Goal: Communication & Community: Answer question/provide support

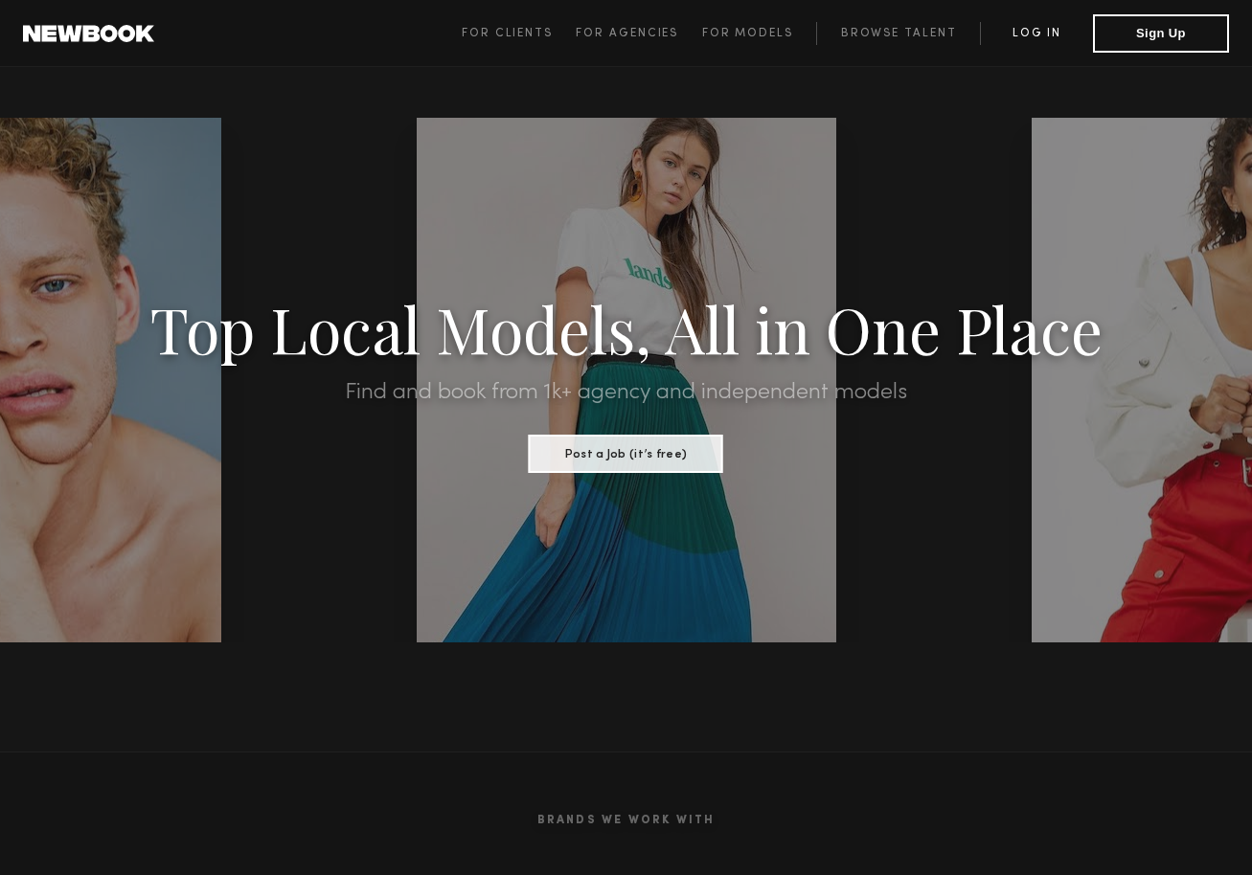
click at [1046, 38] on link "Log in" at bounding box center [1036, 33] width 113 height 23
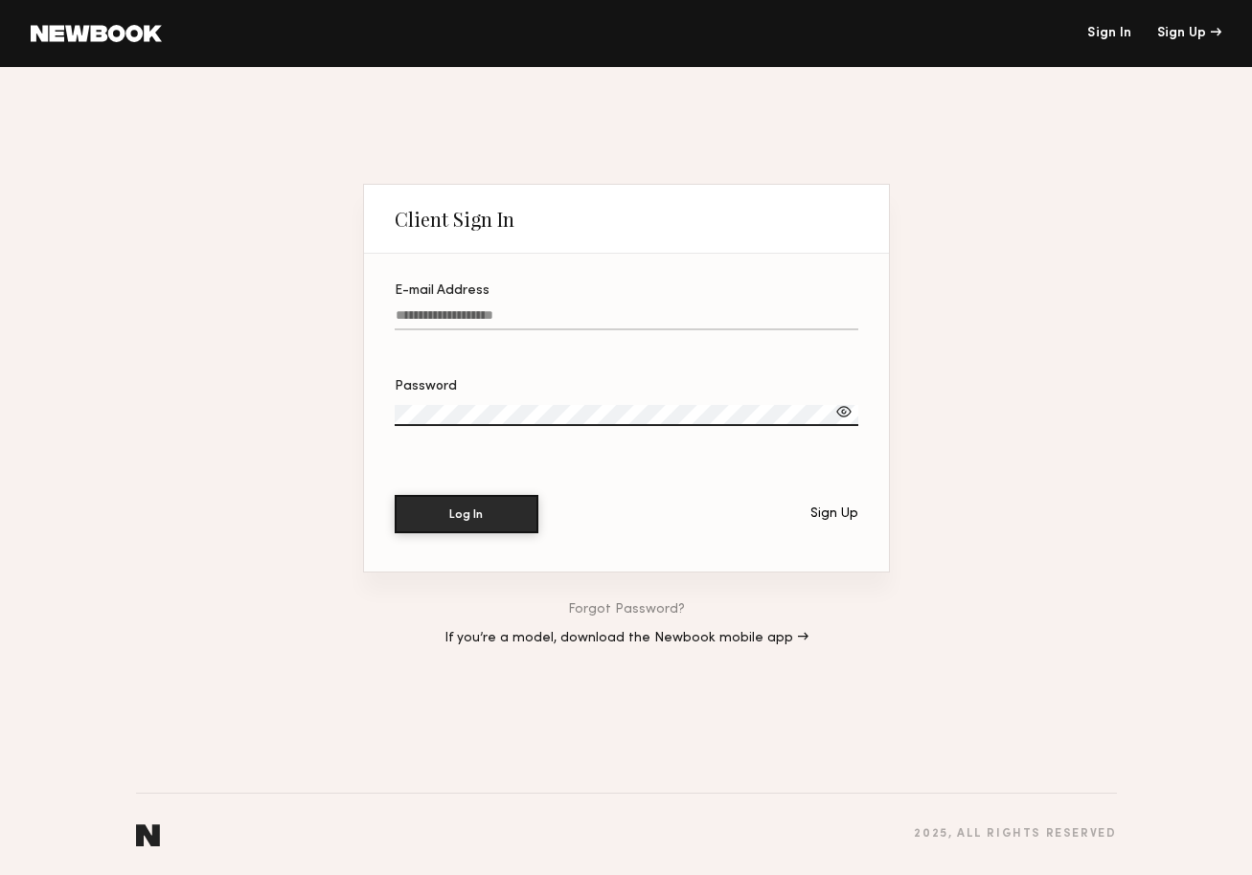
click at [626, 329] on input "E-mail Address" at bounding box center [627, 319] width 464 height 22
type input "*"
type input "**********"
click at [464, 526] on button "Log In" at bounding box center [467, 513] width 144 height 38
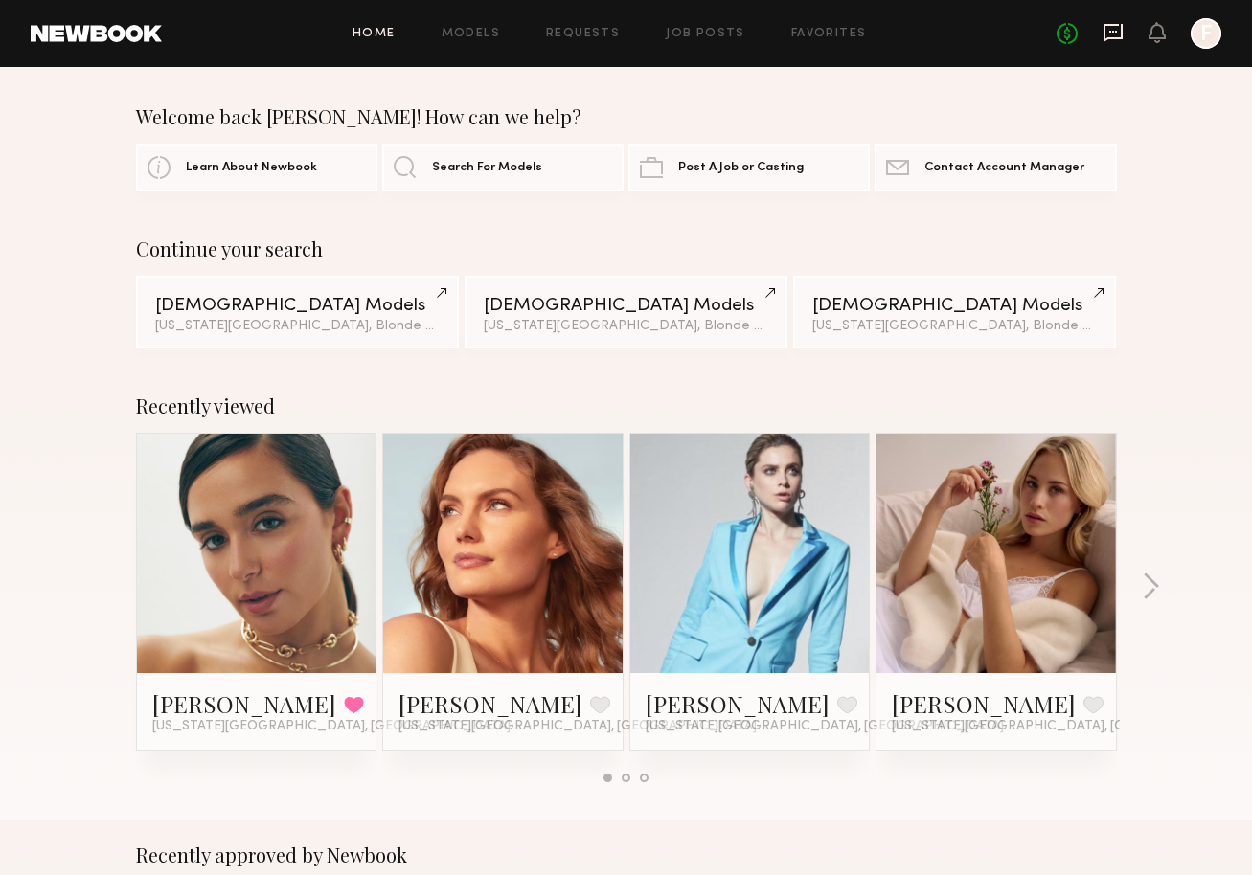
click at [1106, 30] on icon at bounding box center [1113, 32] width 21 height 21
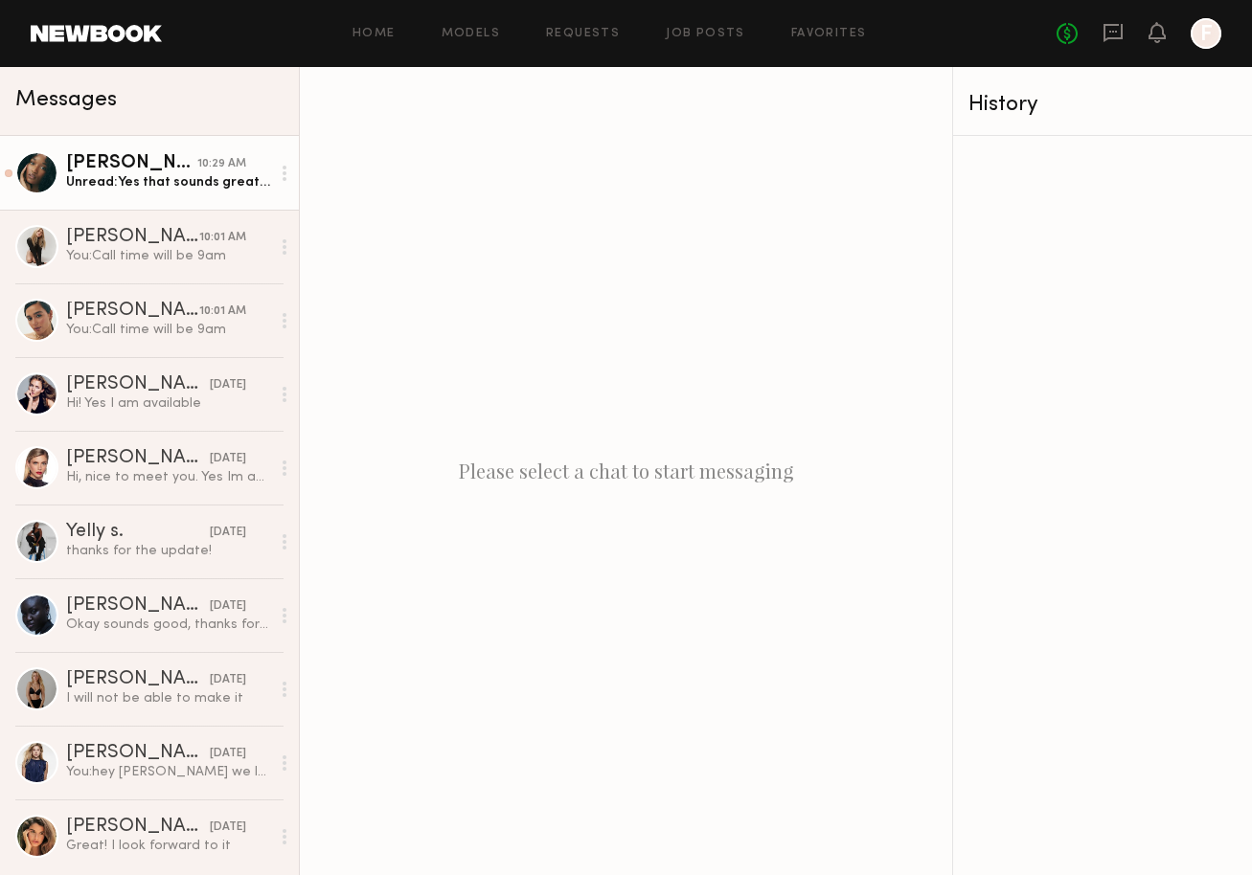
click at [127, 187] on div "Unread: Yes that sounds great. Thankyou" at bounding box center [168, 182] width 204 height 18
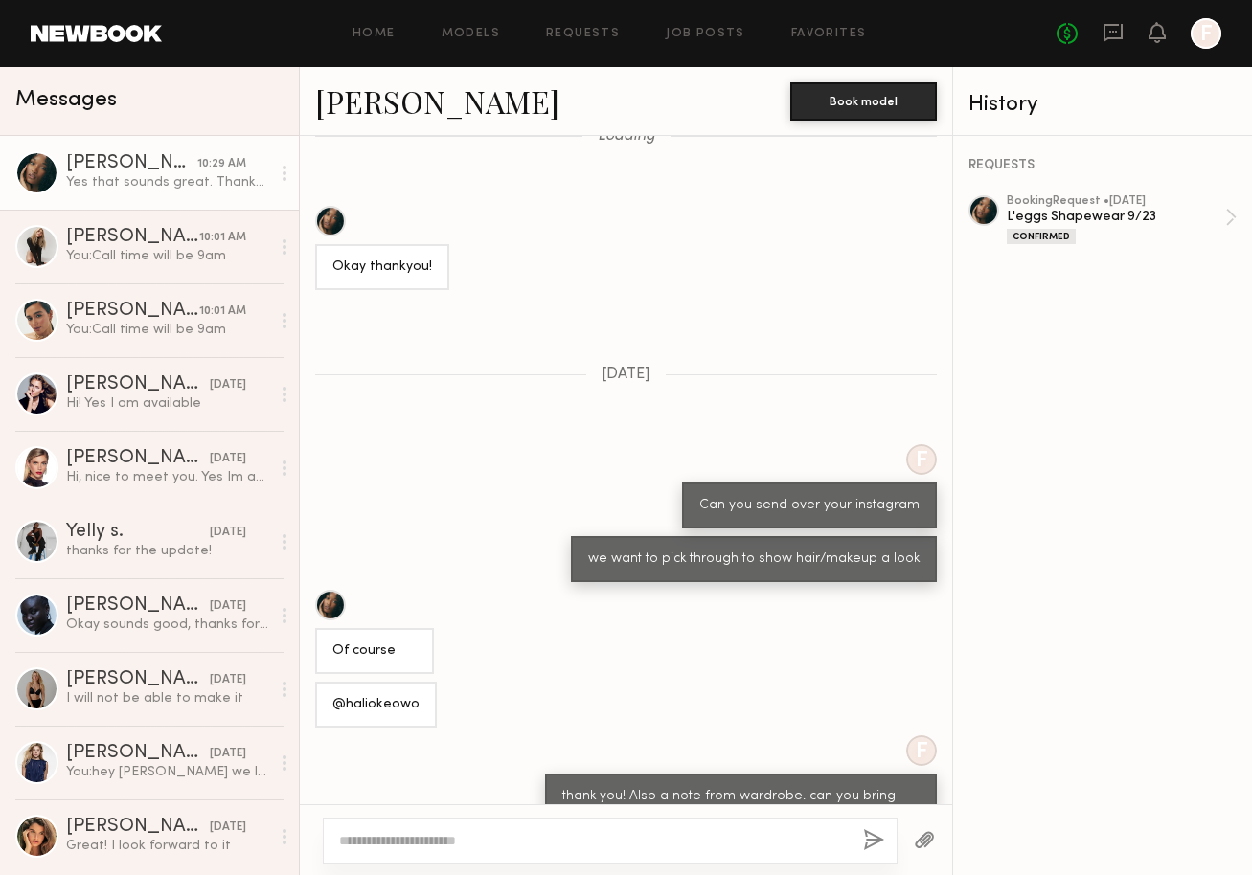
scroll to position [801, 0]
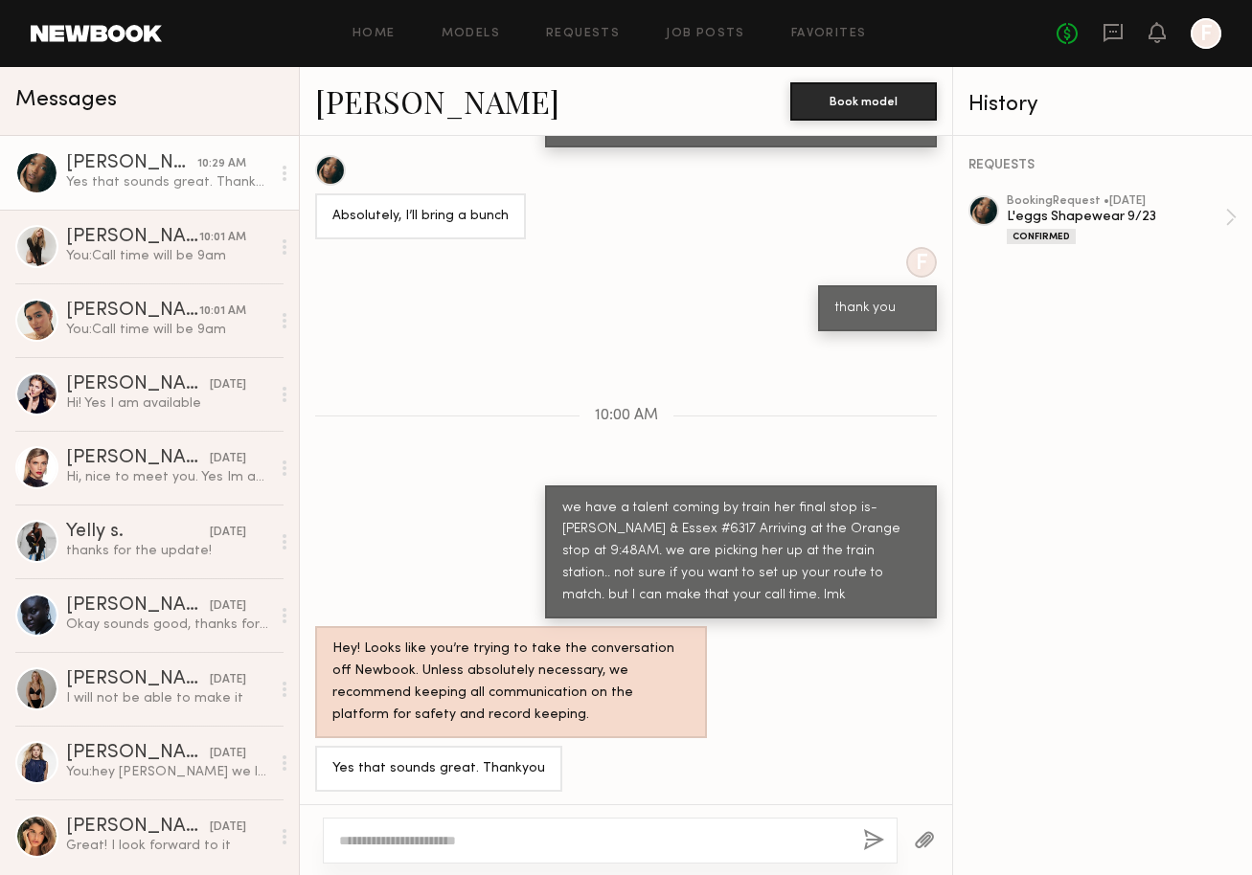
click at [151, 42] on header "Home Models Requests Job Posts Favorites Sign Out No fees up to $5,000 F" at bounding box center [626, 33] width 1252 height 67
click at [97, 92] on span "Messages" at bounding box center [66, 100] width 102 height 22
click at [478, 26] on div "Home Models Requests Job Posts Favorites Sign Out No fees up to $5,000 F" at bounding box center [691, 33] width 1059 height 31
click at [500, 33] on link "Models" at bounding box center [471, 34] width 58 height 12
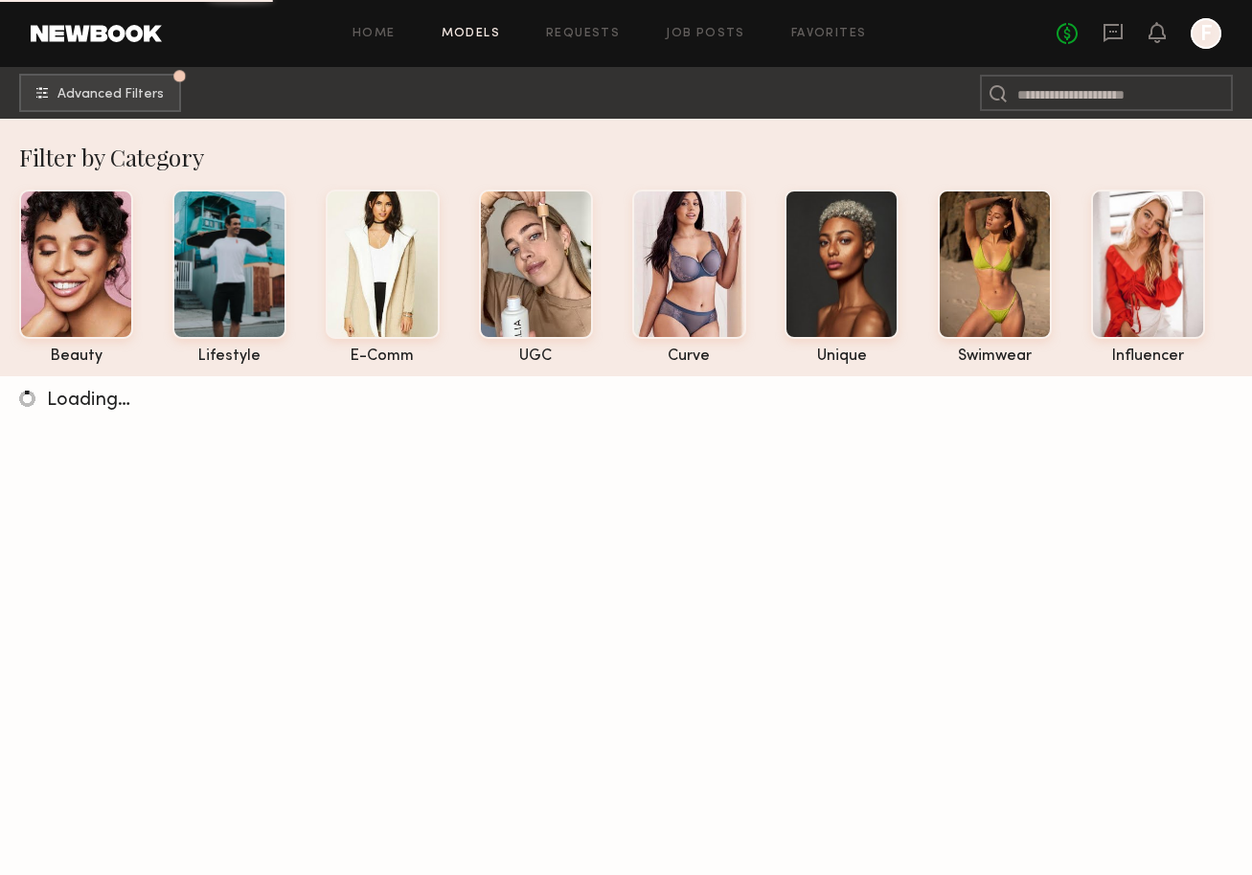
click at [122, 29] on link at bounding box center [96, 33] width 131 height 17
